Goal: Navigation & Orientation: Understand site structure

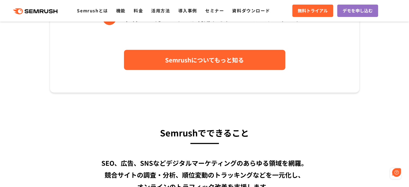
click at [166, 66] on link "Semrushについてもっと知る" at bounding box center [204, 60] width 161 height 20
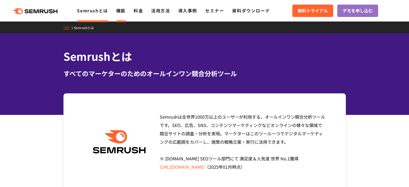
click at [119, 14] on link "機能" at bounding box center [120, 10] width 9 height 6
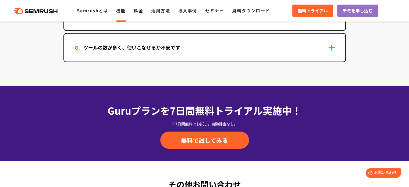
scroll to position [1827, 0]
